Goal: Task Accomplishment & Management: Use online tool/utility

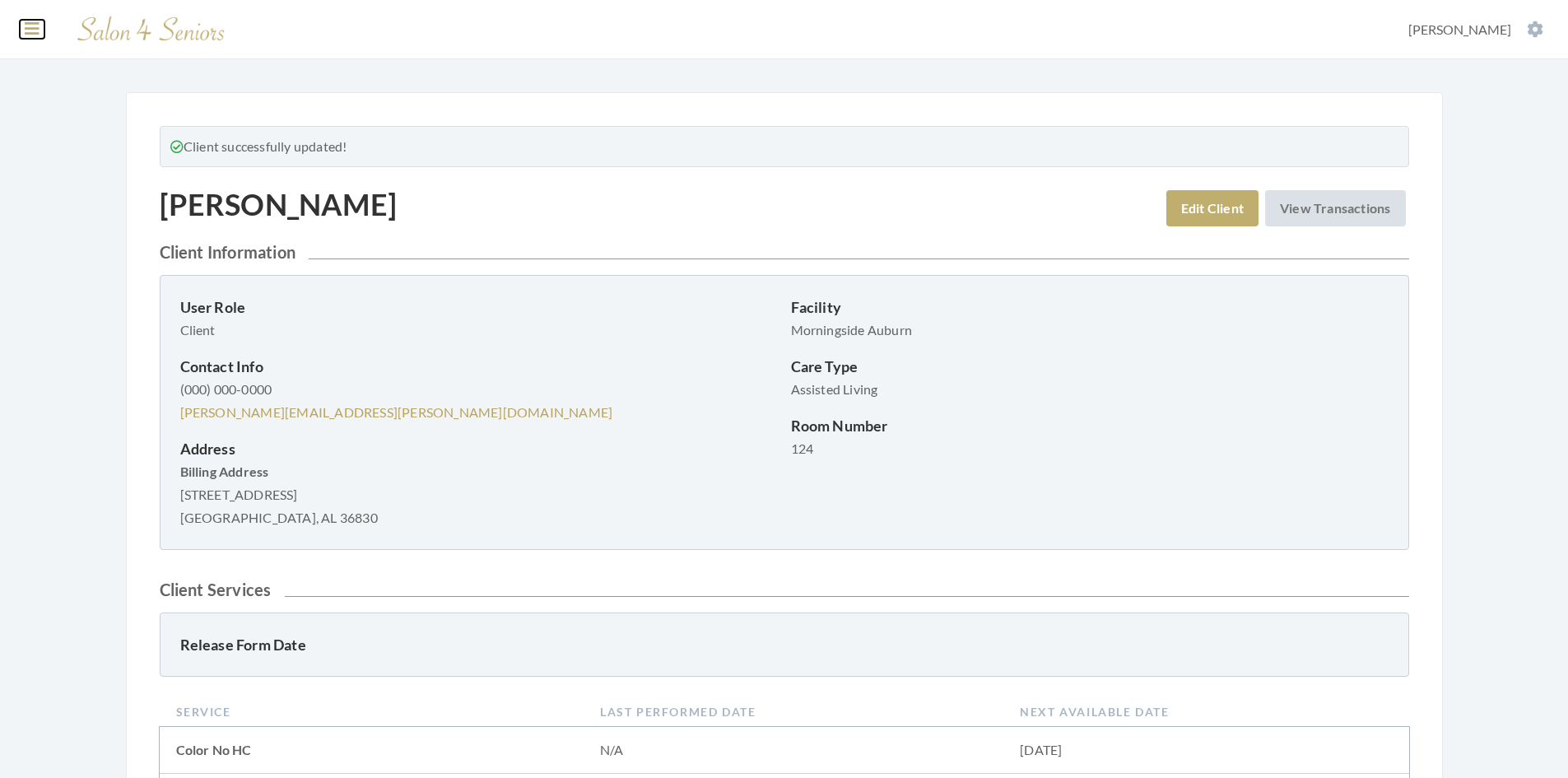
click at [36, 32] on icon at bounding box center [32, 29] width 15 height 17
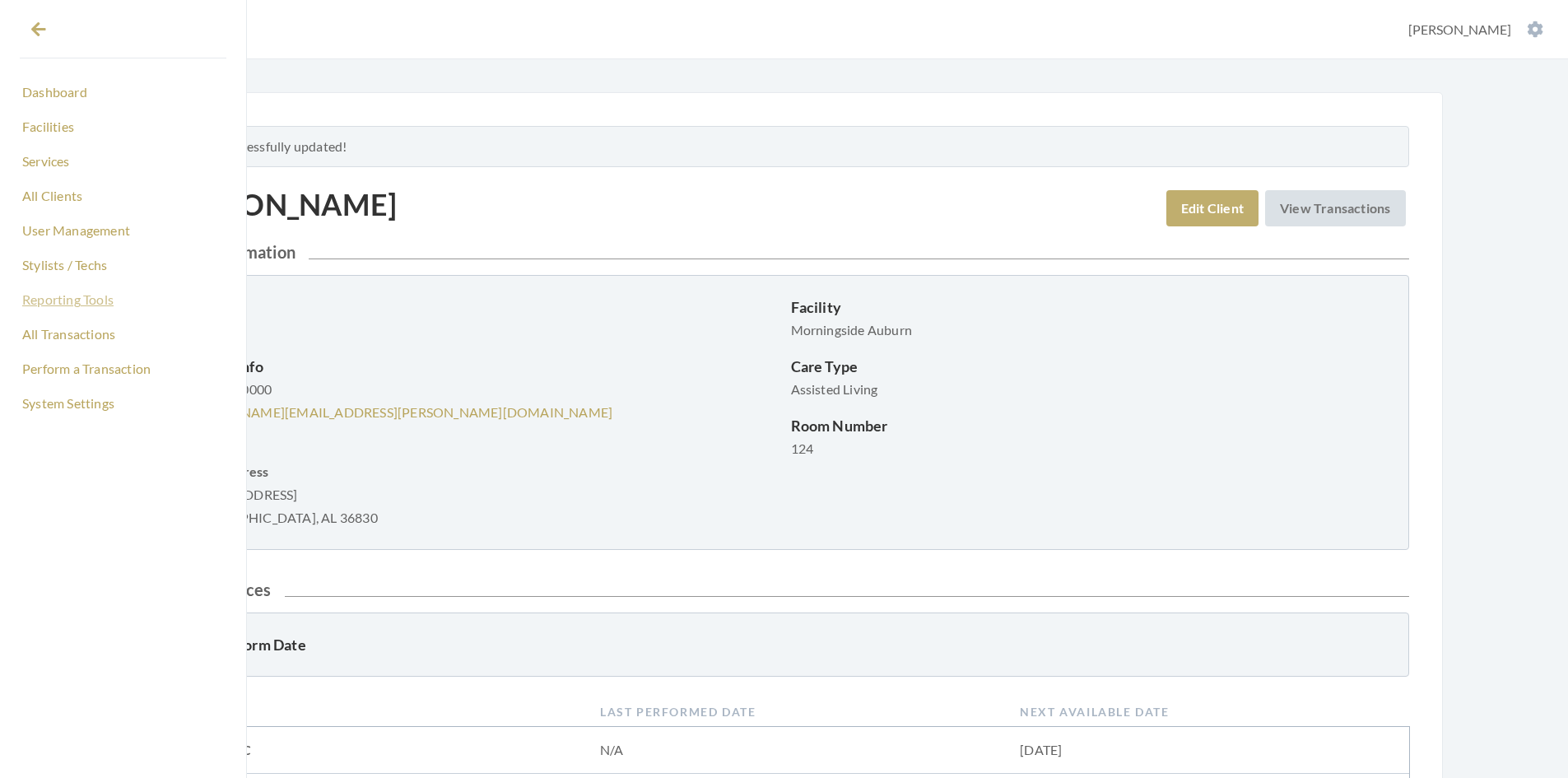
click at [87, 299] on link "Reporting Tools" at bounding box center [123, 299] width 206 height 28
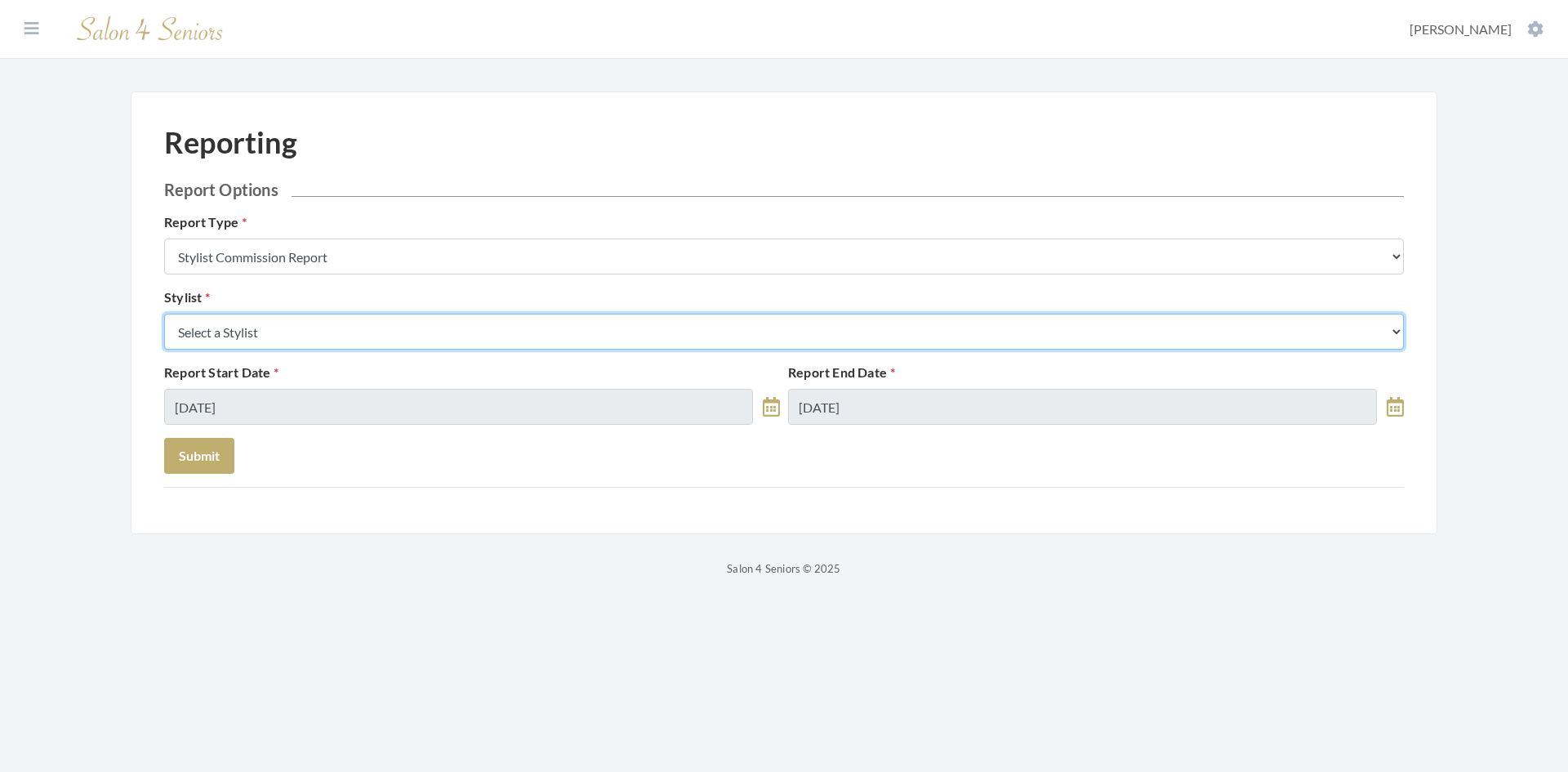
click at [294, 339] on select "Select a Stylist [PERSON_NAME] [PERSON_NAME] [PERSON_NAME] [PERSON_NAME] [PERSO…" at bounding box center [784, 332] width 1240 height 36
select select "25"
click at [164, 314] on select "Select a Stylist [PERSON_NAME] [PERSON_NAME] [PERSON_NAME] [PERSON_NAME] [PERSO…" at bounding box center [784, 332] width 1240 height 36
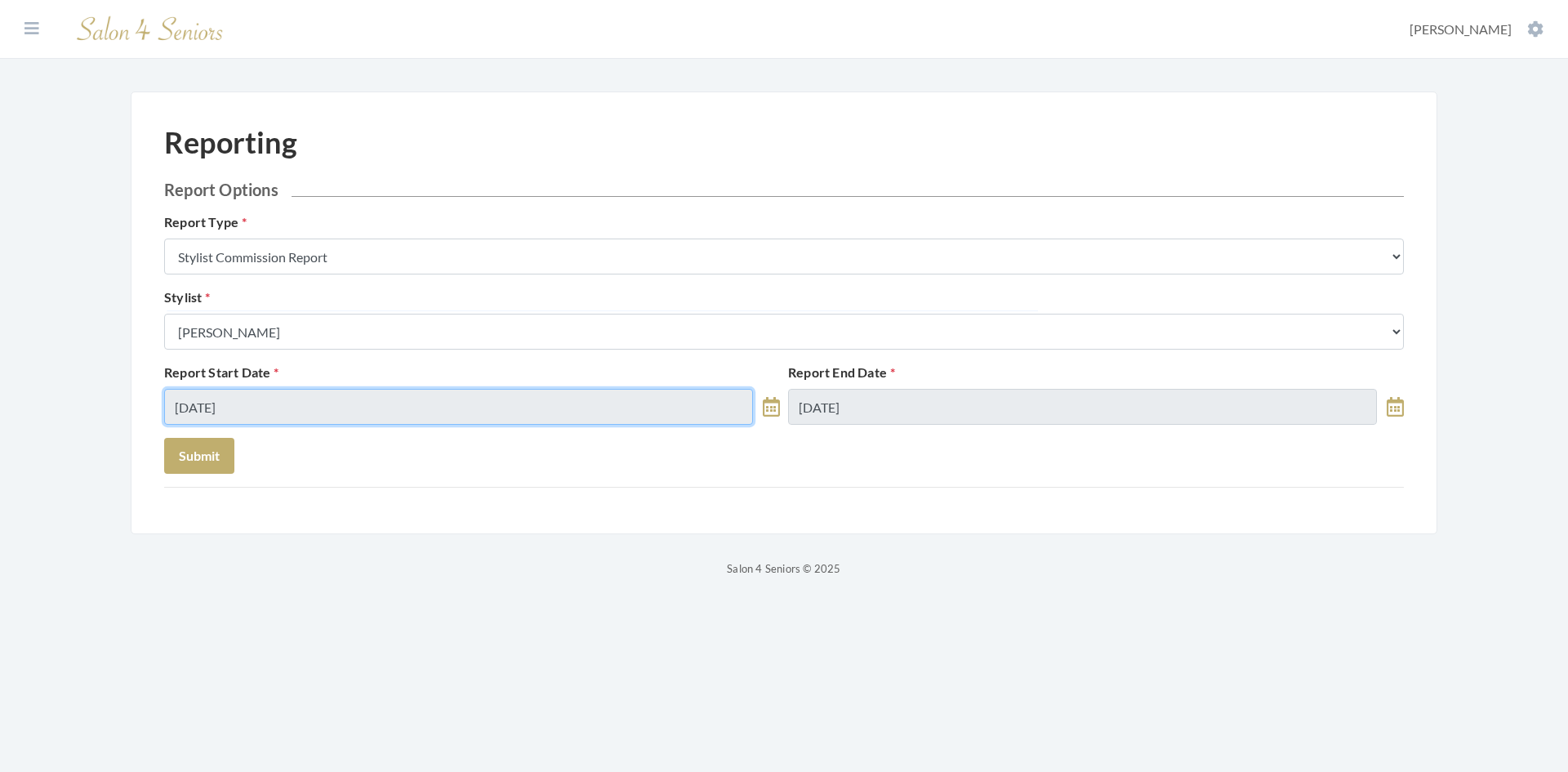
click at [280, 414] on input "[DATE]" at bounding box center [458, 407] width 589 height 36
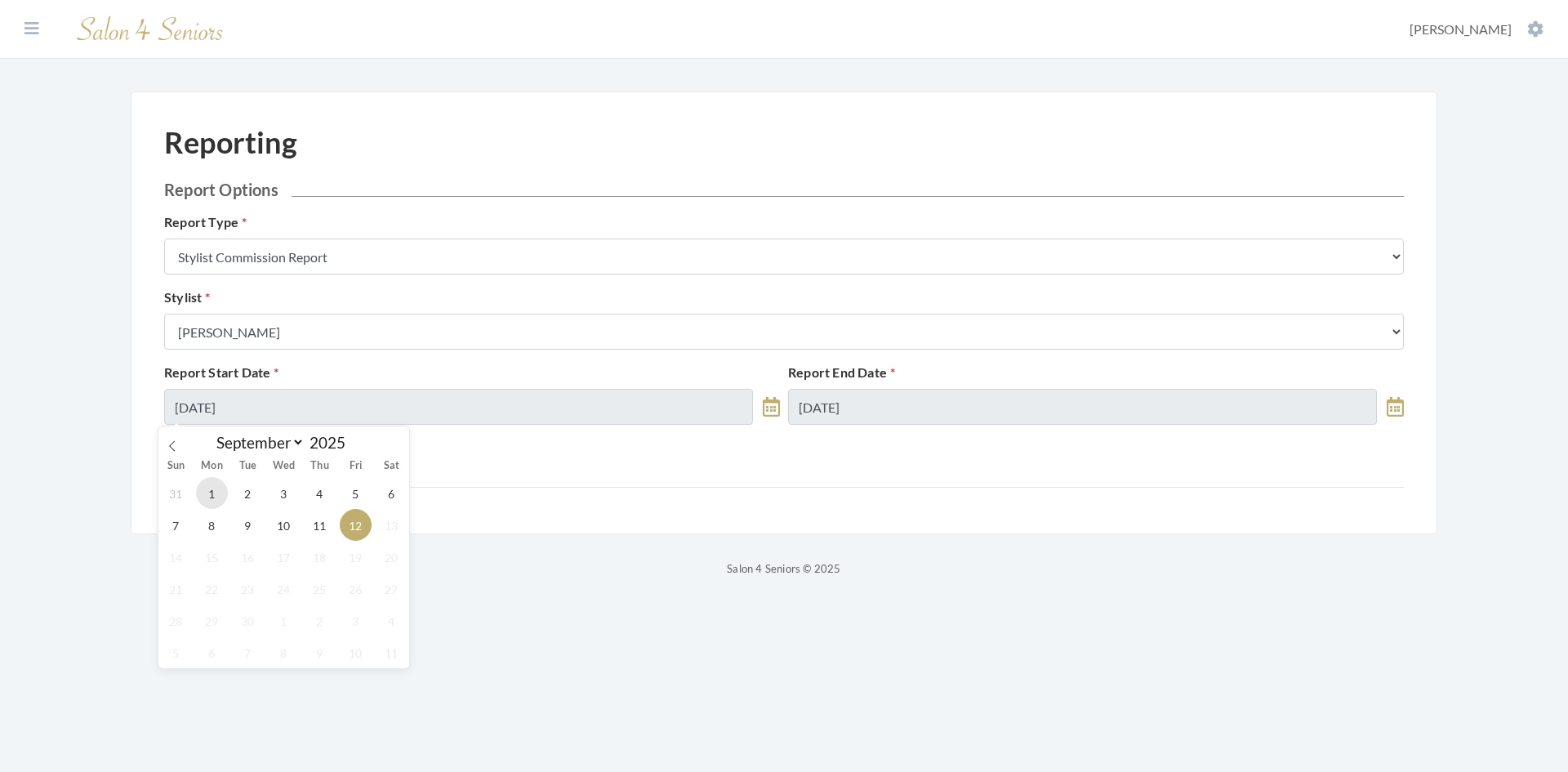
click at [215, 496] on span "1" at bounding box center [212, 493] width 32 height 32
type input "[DATE]"
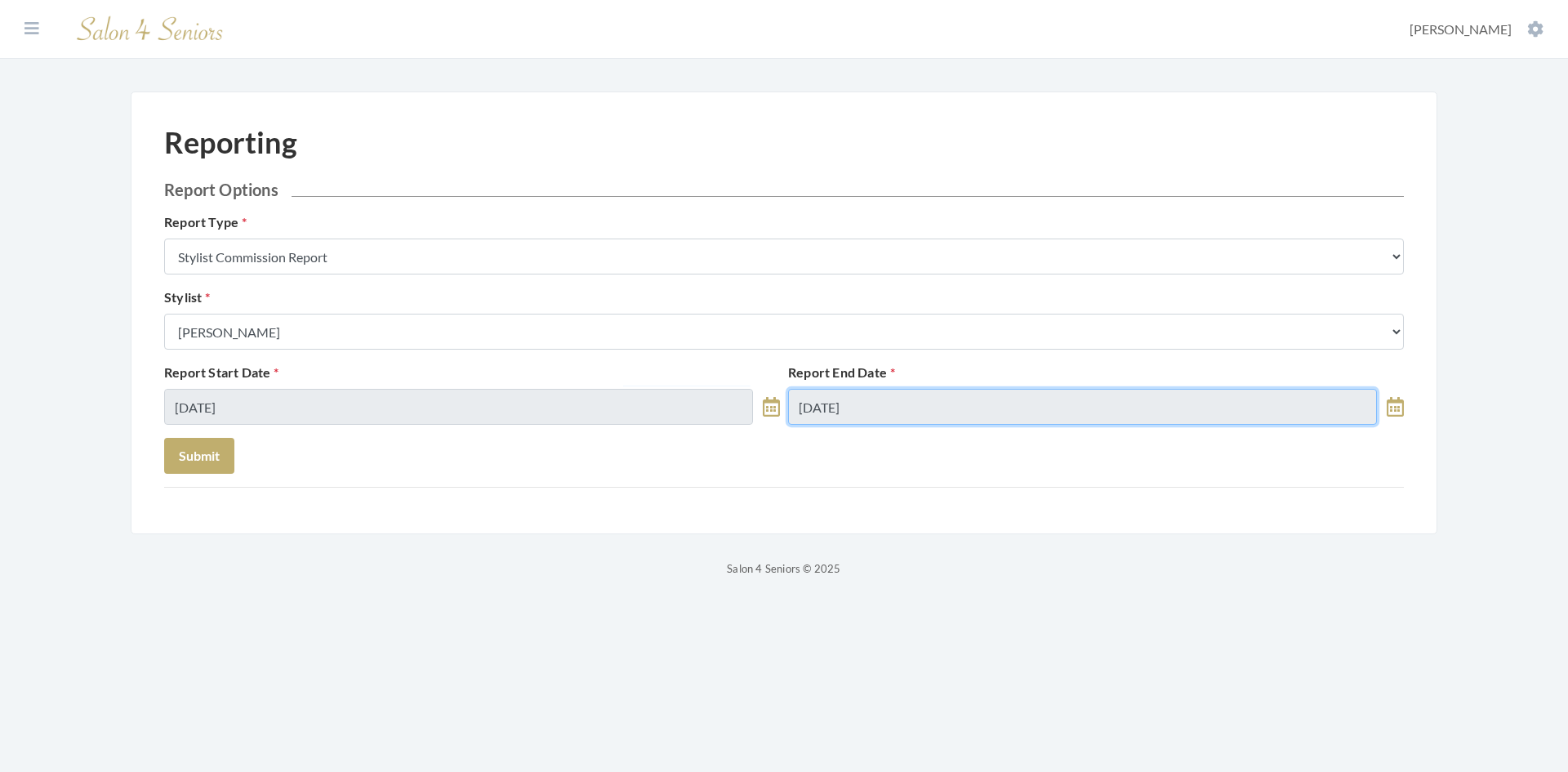
click at [902, 416] on input "[DATE]" at bounding box center [1082, 407] width 589 height 36
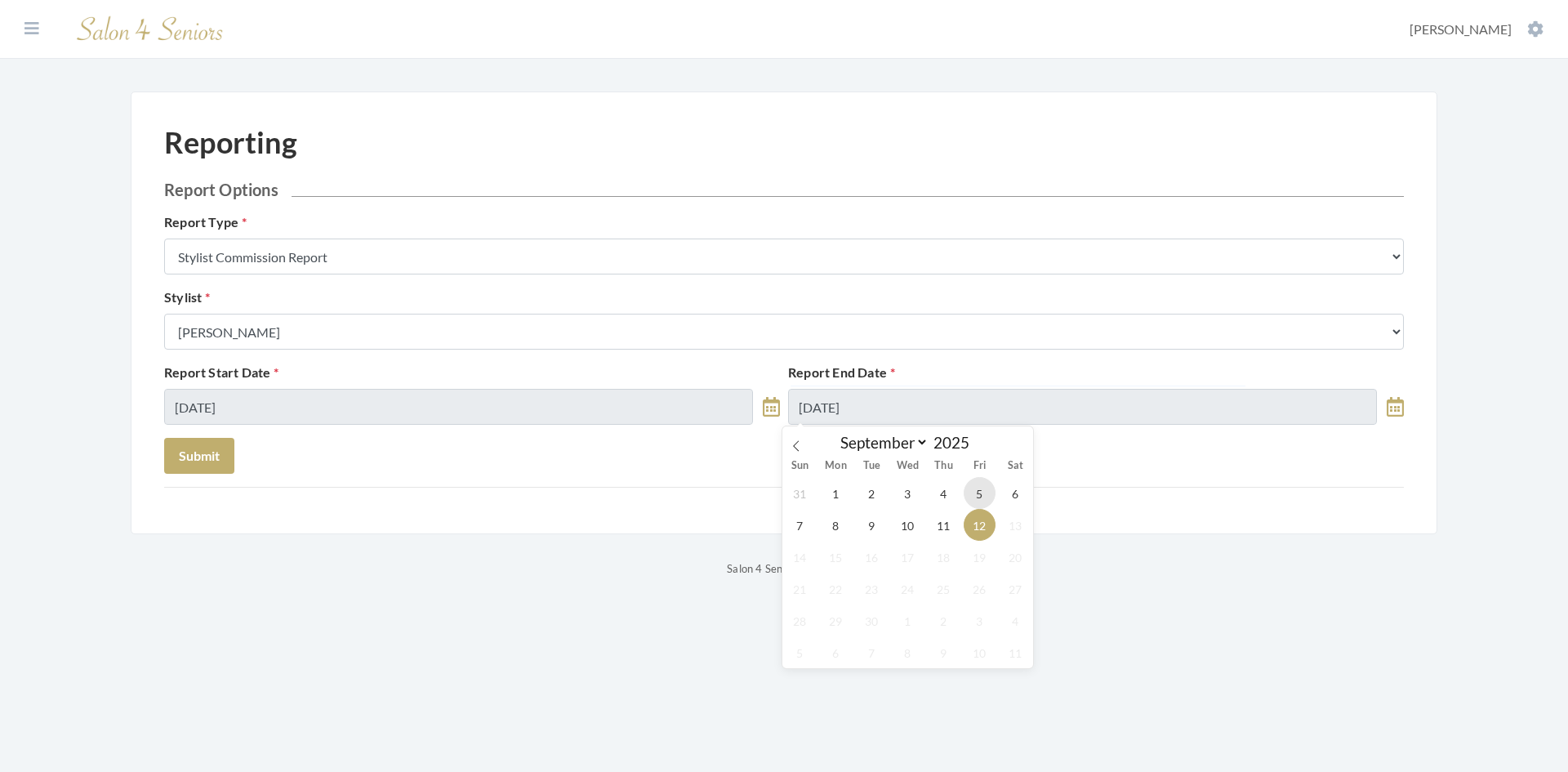
click at [974, 494] on span "5" at bounding box center [979, 493] width 32 height 32
type input "[DATE]"
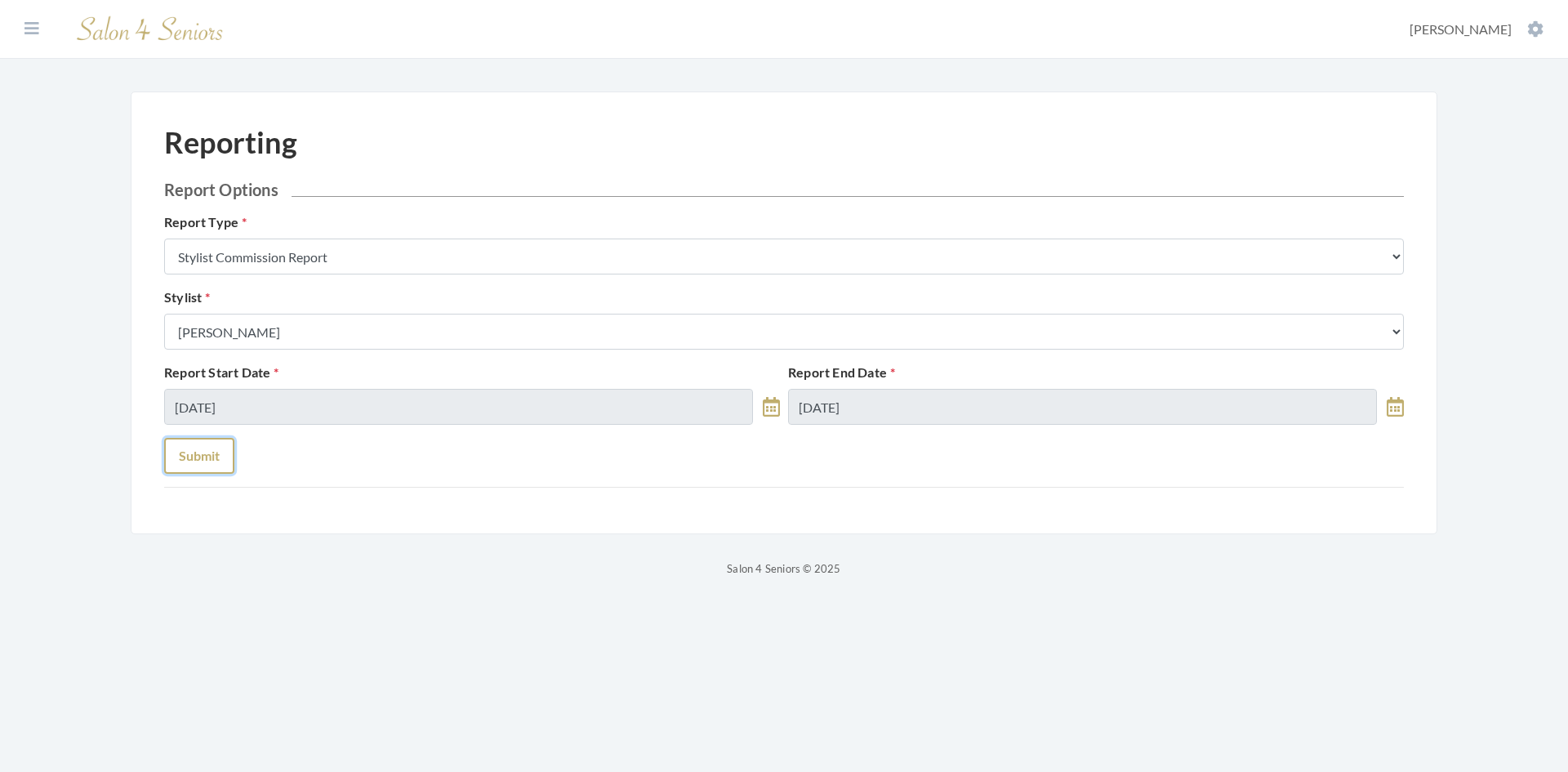
click at [218, 456] on button "Submit" at bounding box center [199, 455] width 70 height 36
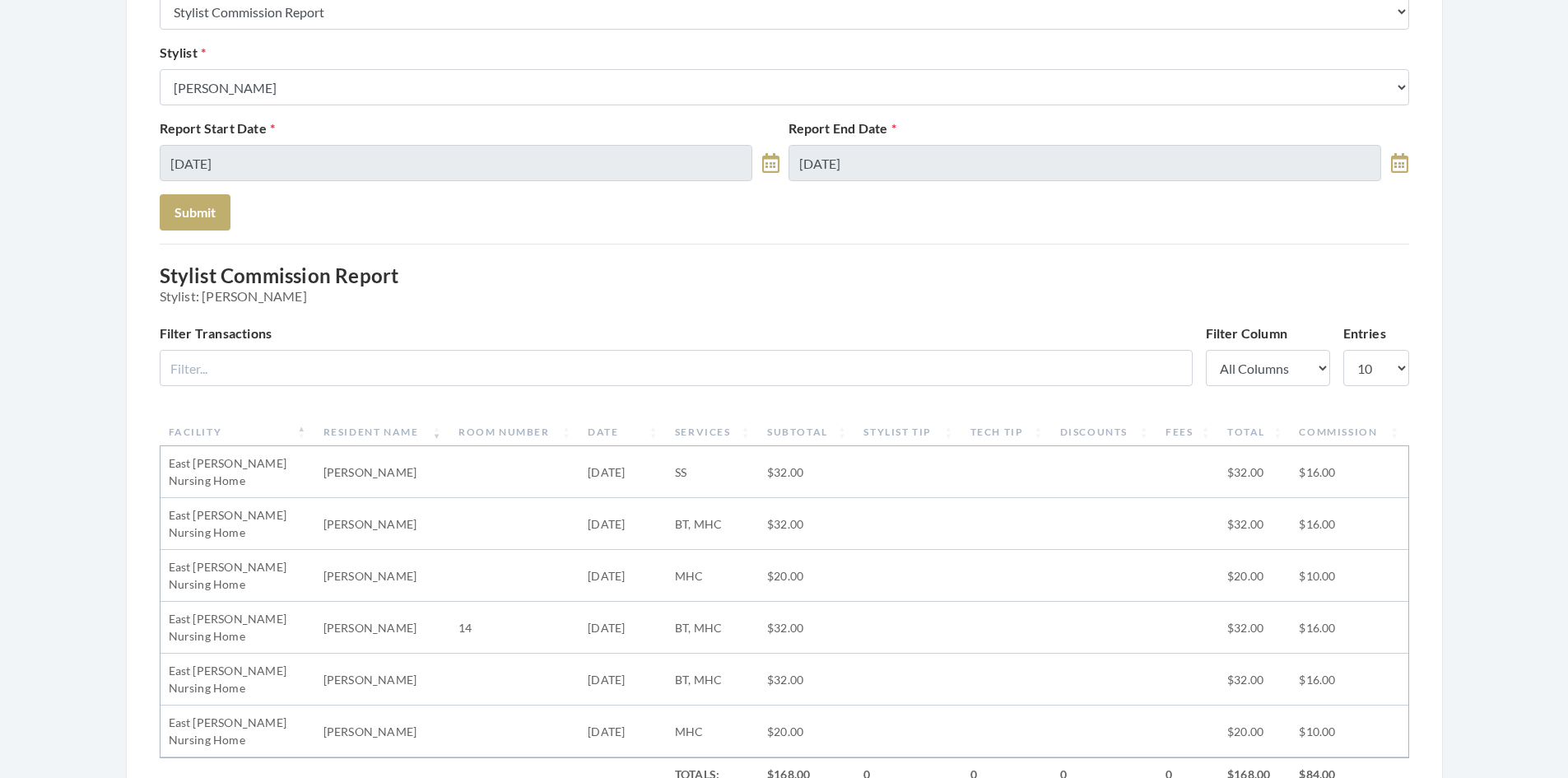
scroll to position [329, 0]
